Goal: Transaction & Acquisition: Purchase product/service

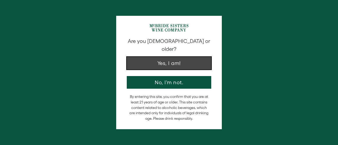
click at [162, 57] on button "Yes, I am!" at bounding box center [169, 63] width 84 height 13
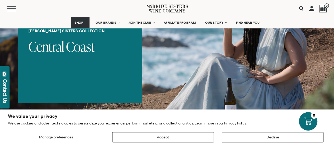
scroll to position [79, 0]
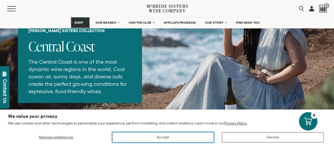
click at [180, 139] on button "Accept" at bounding box center [163, 138] width 102 height 10
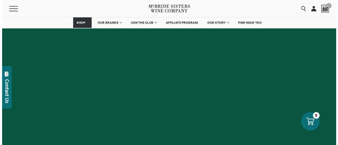
scroll to position [1683, 0]
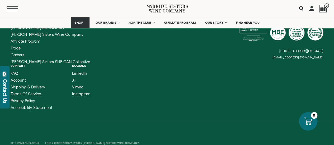
click at [12, 11] on span "Mobile Menu Trigger" at bounding box center [12, 11] width 11 height 1
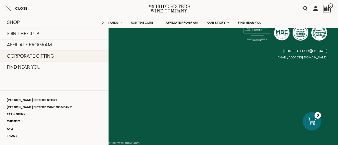
scroll to position [1684, 0]
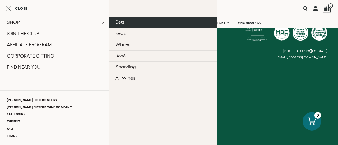
click at [127, 20] on link "Sets" at bounding box center [163, 22] width 109 height 11
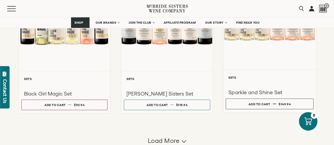
scroll to position [528, 0]
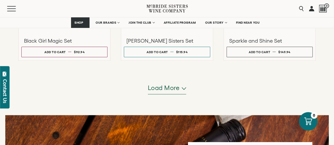
click at [167, 89] on span "Load more" at bounding box center [164, 88] width 32 height 9
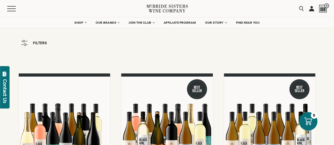
scroll to position [0, 0]
